Goal: Navigation & Orientation: Find specific page/section

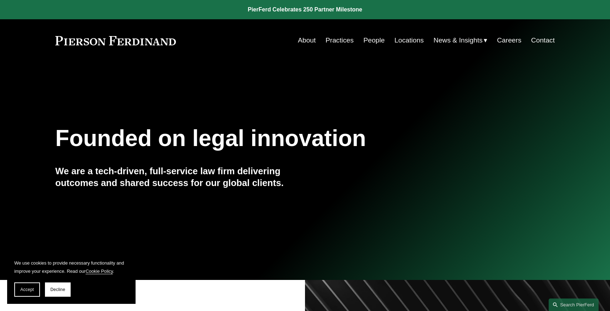
click at [419, 41] on link "Locations" at bounding box center [409, 41] width 29 height 14
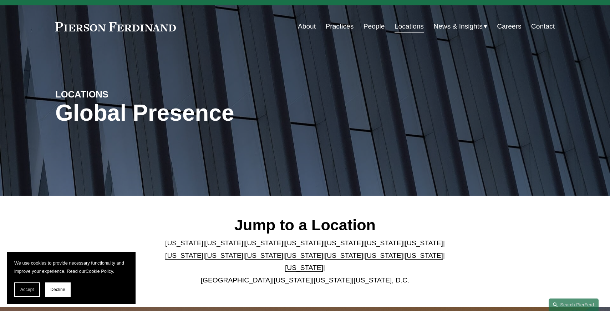
scroll to position [23, 0]
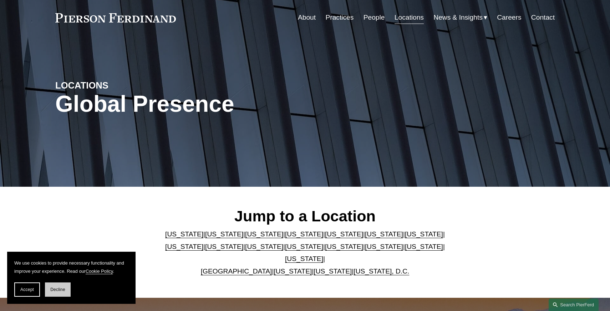
click at [50, 291] on button "Decline" at bounding box center [58, 289] width 26 height 14
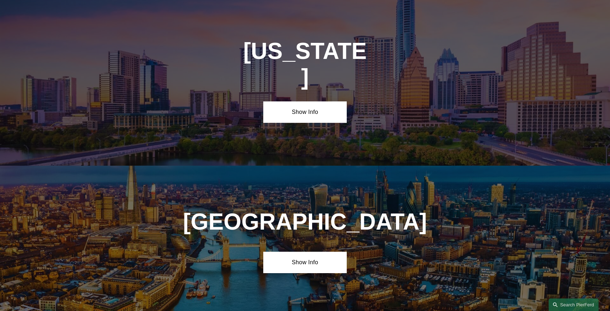
scroll to position [2479, 0]
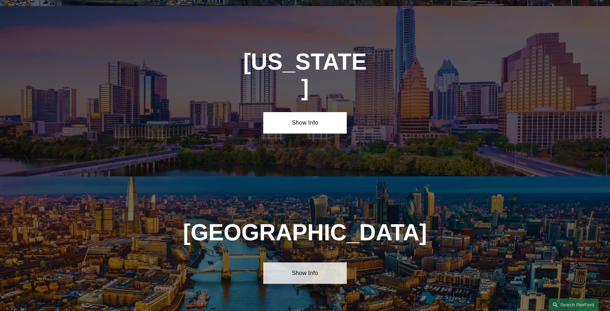
click at [311, 262] on link "Show Info" at bounding box center [304, 272] width 83 height 21
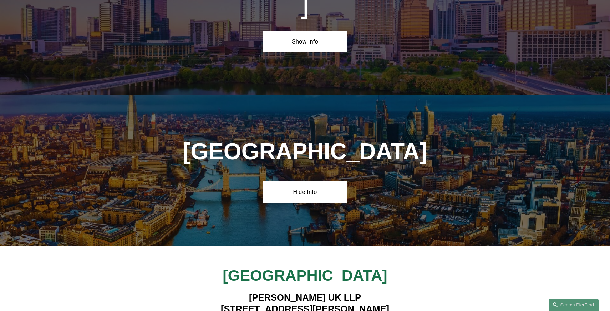
scroll to position [2561, 0]
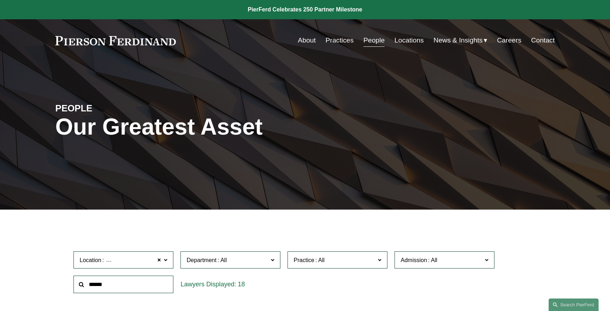
click at [340, 42] on link "Practices" at bounding box center [339, 41] width 28 height 14
